Goal: Task Accomplishment & Management: Manage account settings

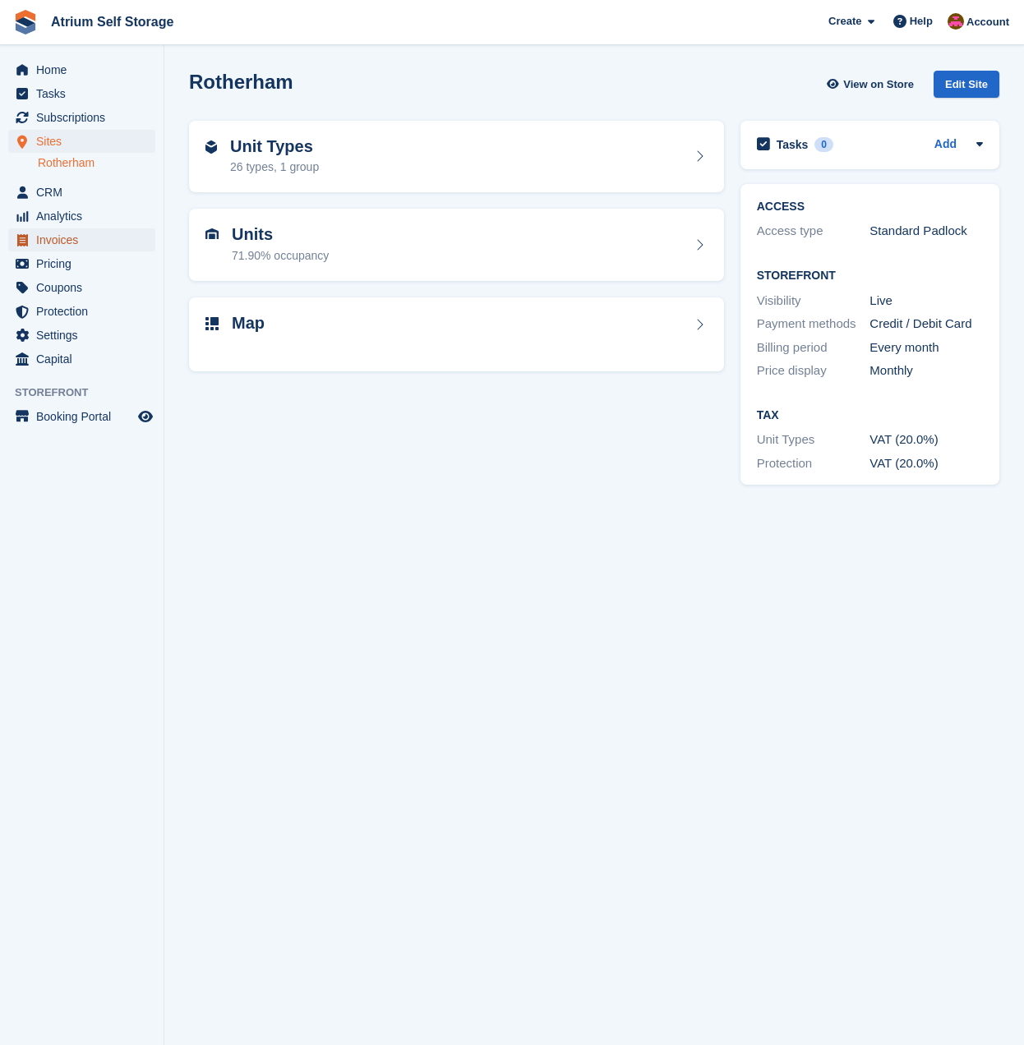
click at [101, 242] on span "Invoices" at bounding box center [85, 239] width 99 height 23
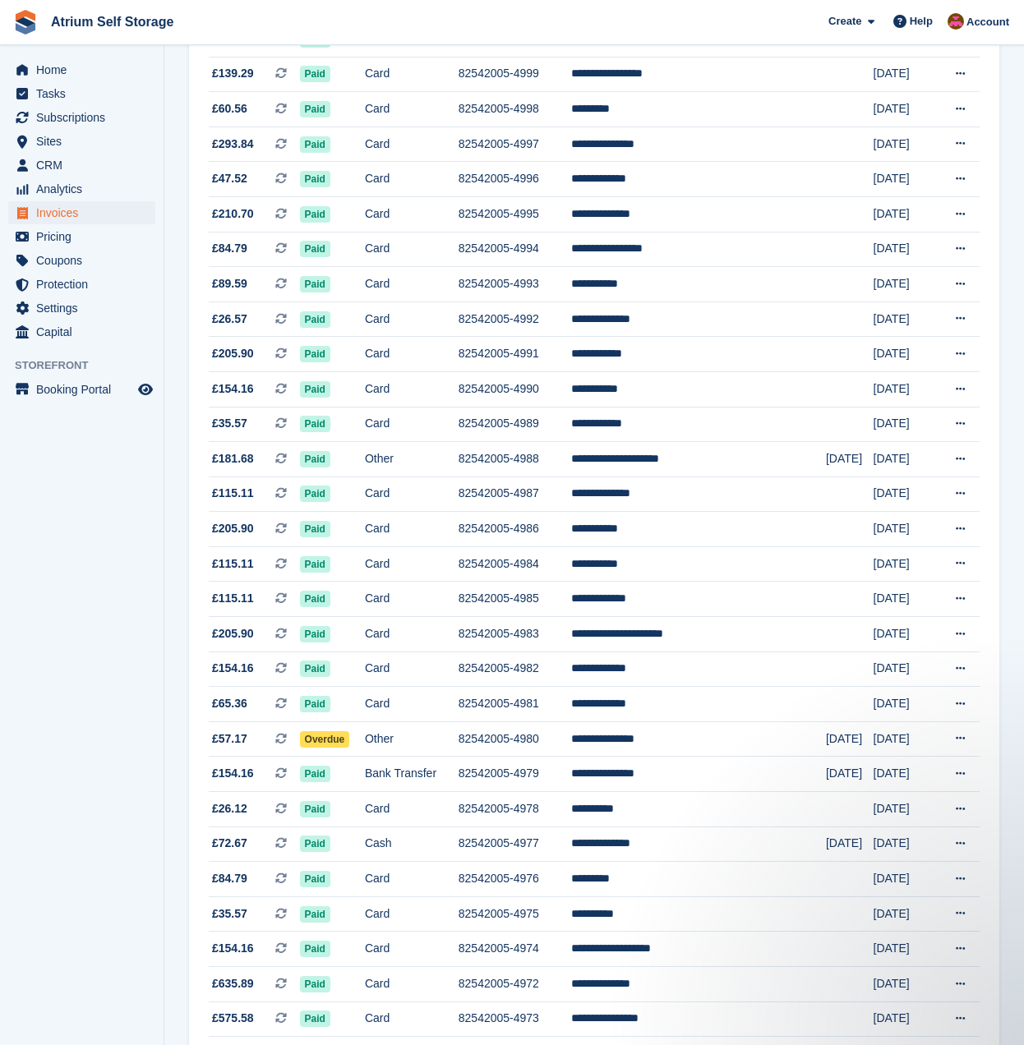
scroll to position [1062, 0]
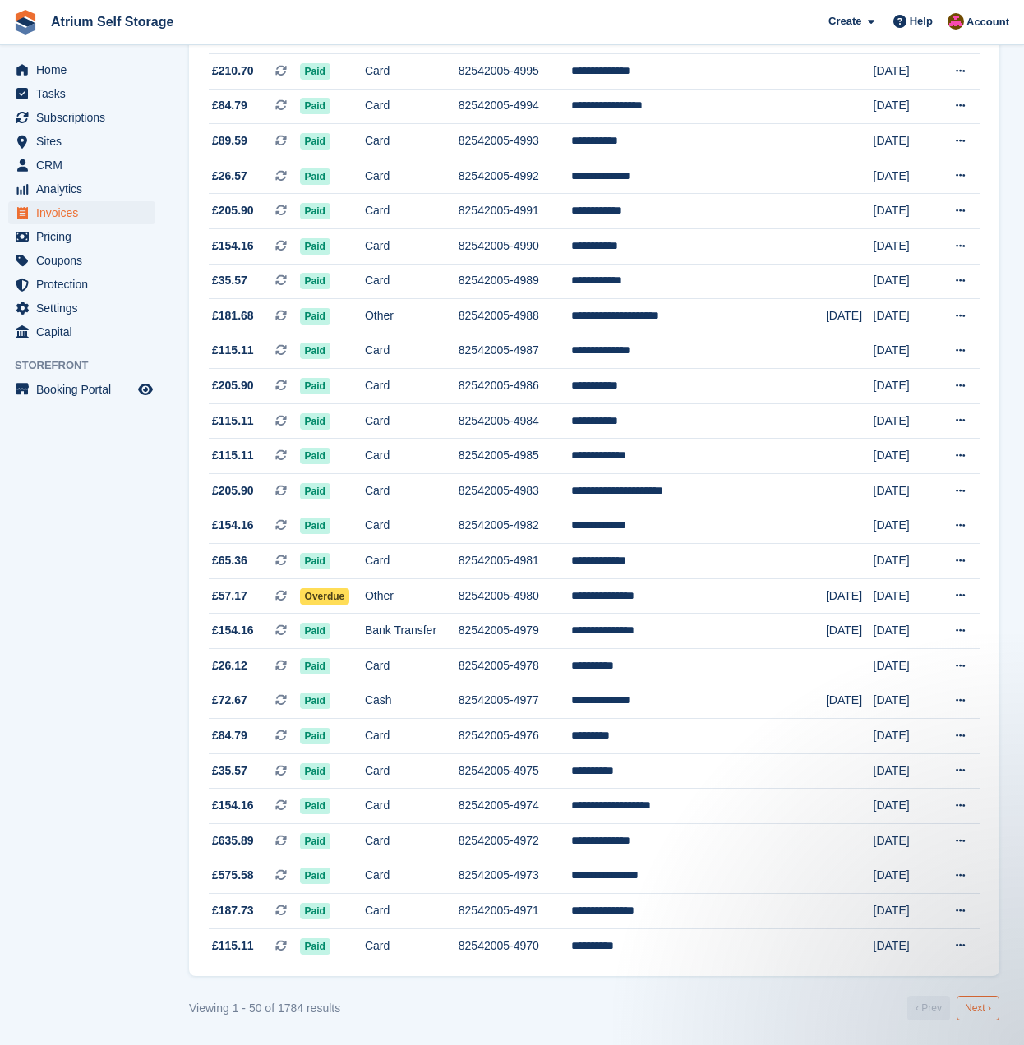
click at [976, 1013] on link "Next ›" at bounding box center [978, 1008] width 43 height 25
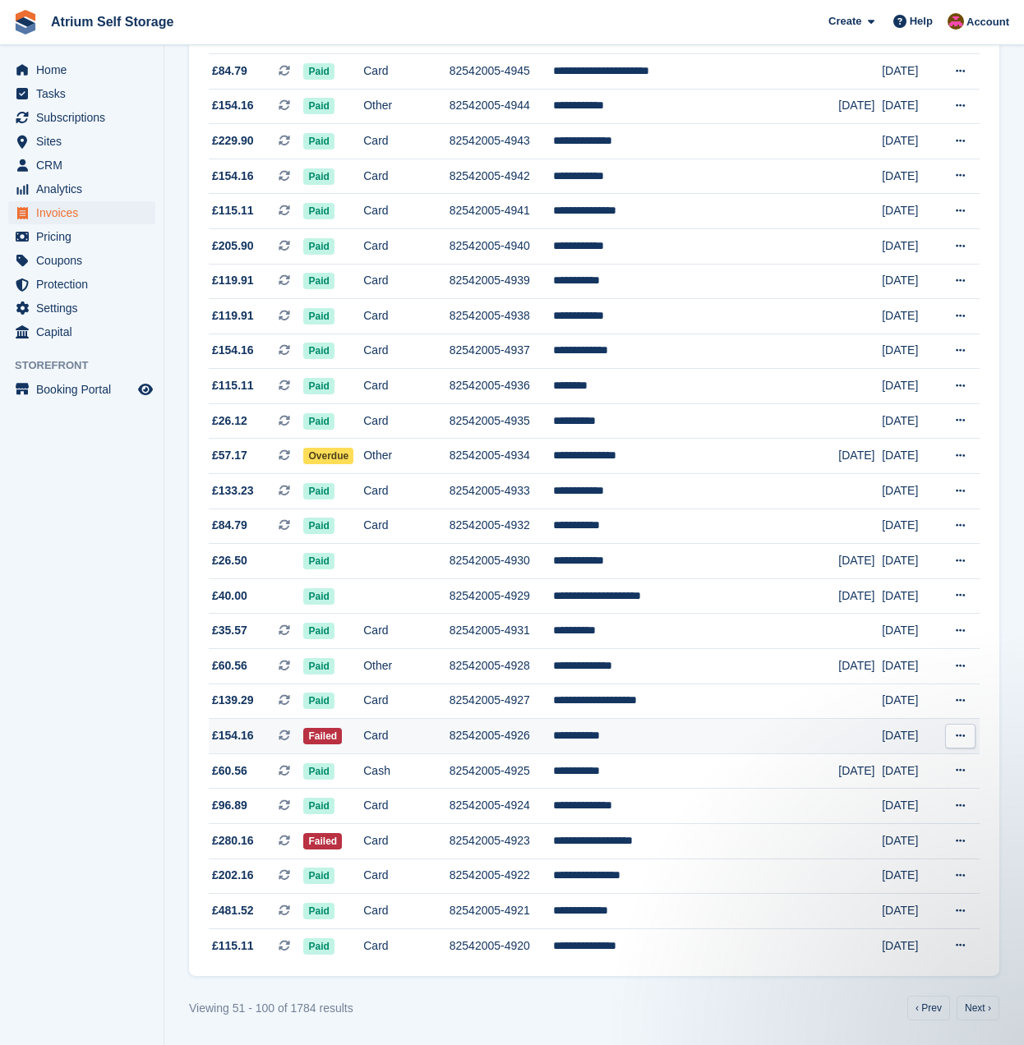
click at [519, 732] on td "82542005-4926" at bounding box center [502, 736] width 104 height 35
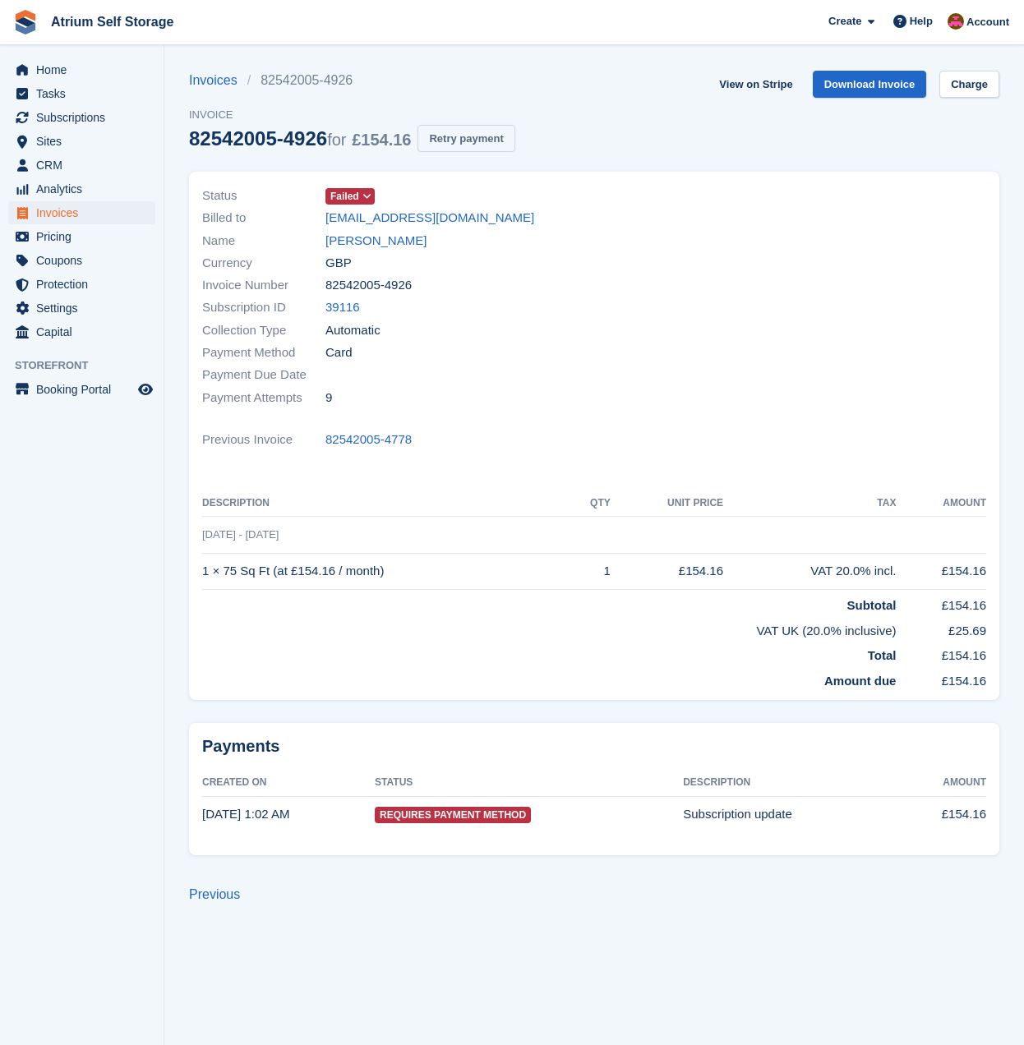
click at [498, 131] on button "Retry payment" at bounding box center [466, 138] width 97 height 27
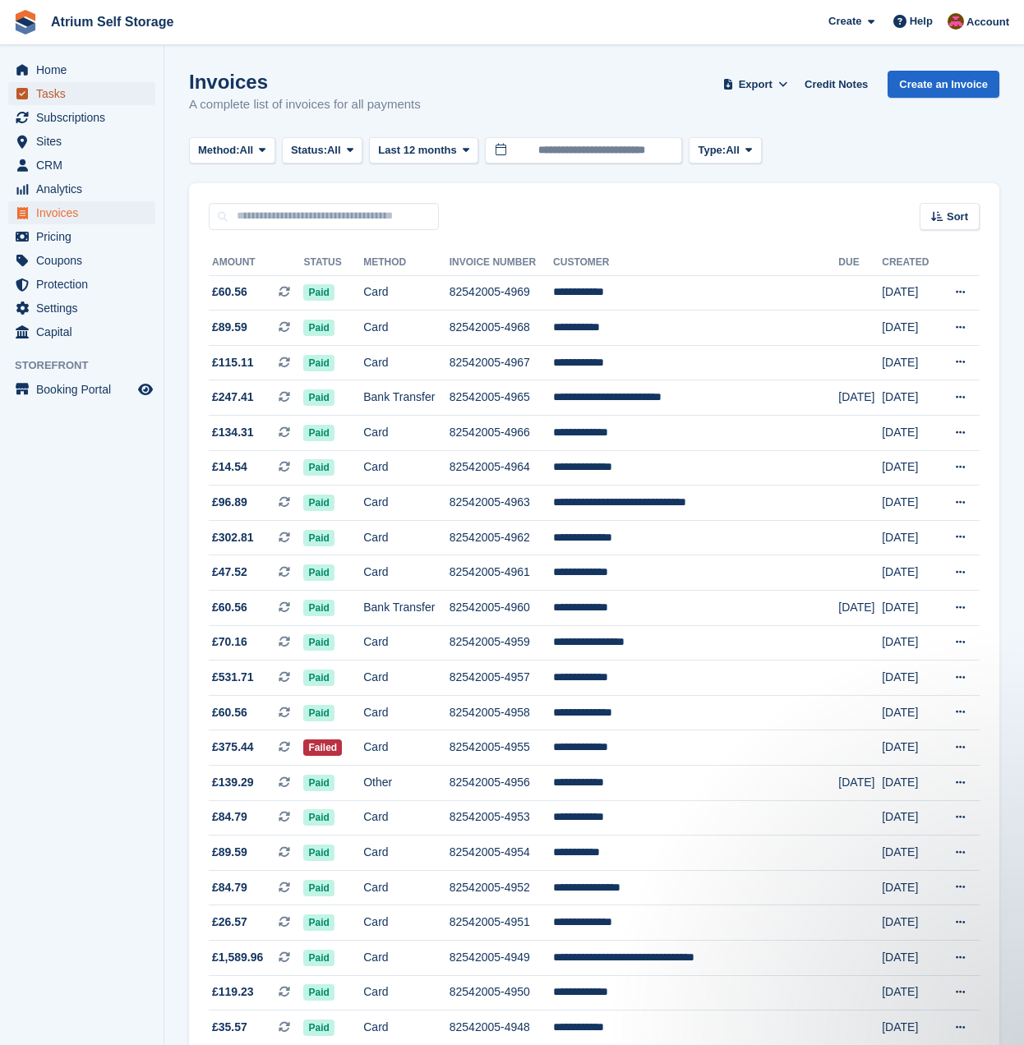
click at [64, 97] on span "Tasks" at bounding box center [85, 93] width 99 height 23
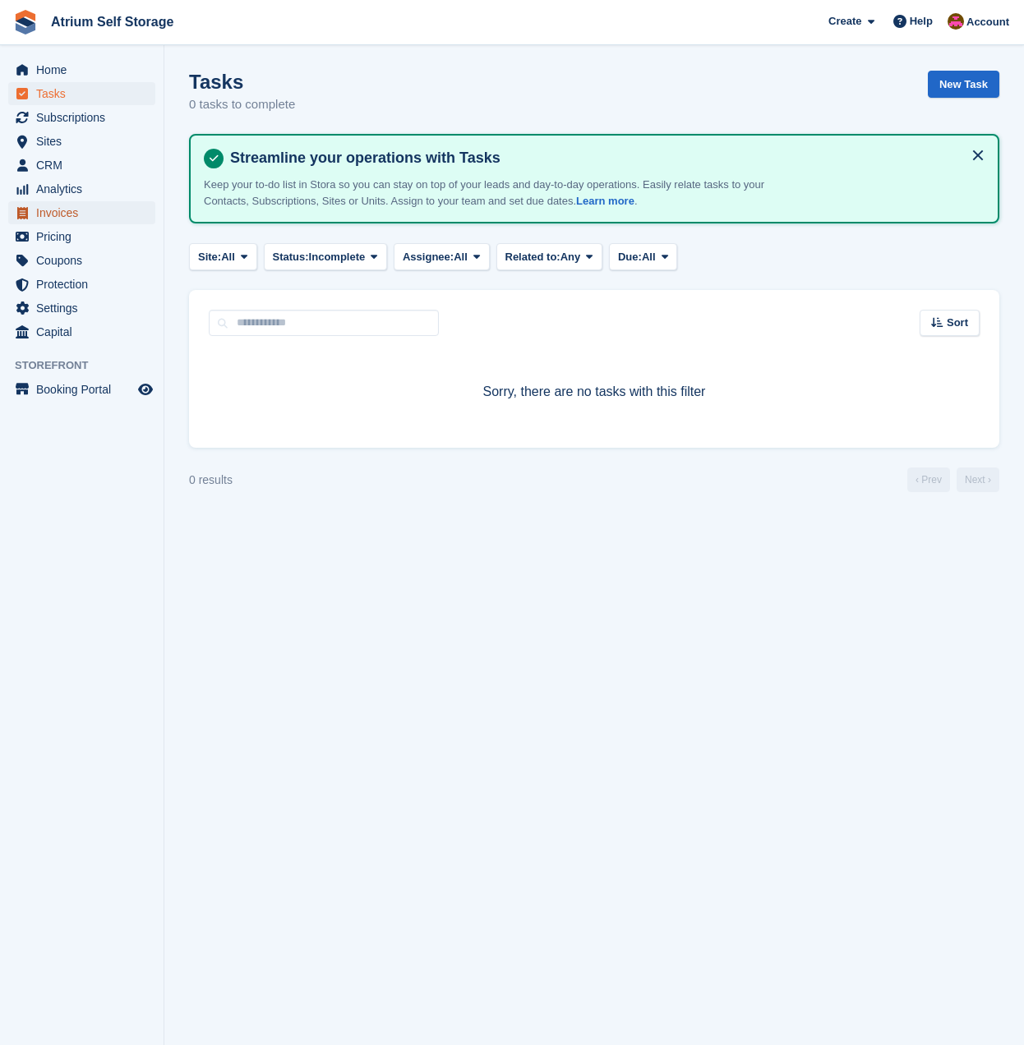
click at [82, 210] on span "Invoices" at bounding box center [85, 212] width 99 height 23
